Goal: Task Accomplishment & Management: Manage account settings

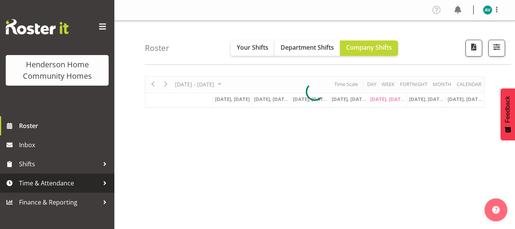
click at [76, 185] on span "Time & Attendance" at bounding box center [59, 182] width 80 height 11
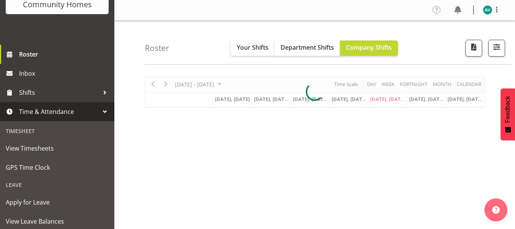
scroll to position [74, 0]
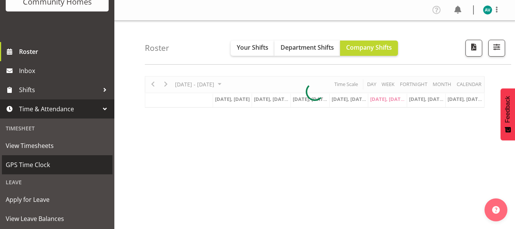
click at [34, 157] on link "GPS Time Clock" at bounding box center [57, 164] width 111 height 19
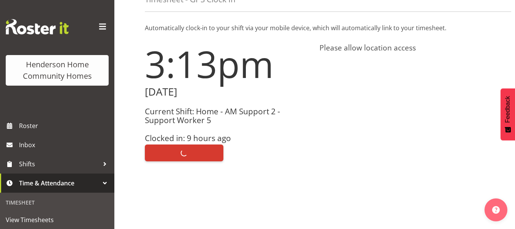
scroll to position [45, 0]
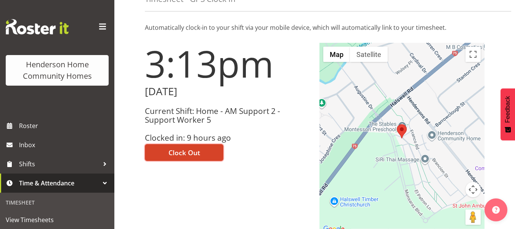
click at [182, 155] on span "Clock Out" at bounding box center [185, 152] width 32 height 10
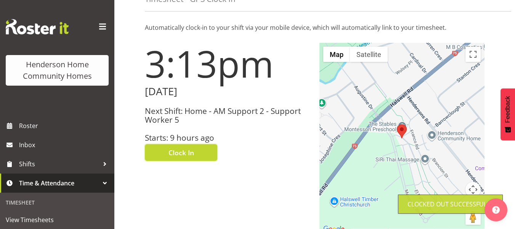
scroll to position [0, 0]
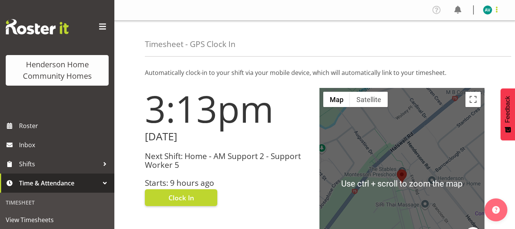
click at [495, 9] on span at bounding box center [496, 9] width 9 height 9
click at [476, 44] on link "Log Out" at bounding box center [464, 40] width 73 height 14
